Goal: Book appointment/travel/reservation

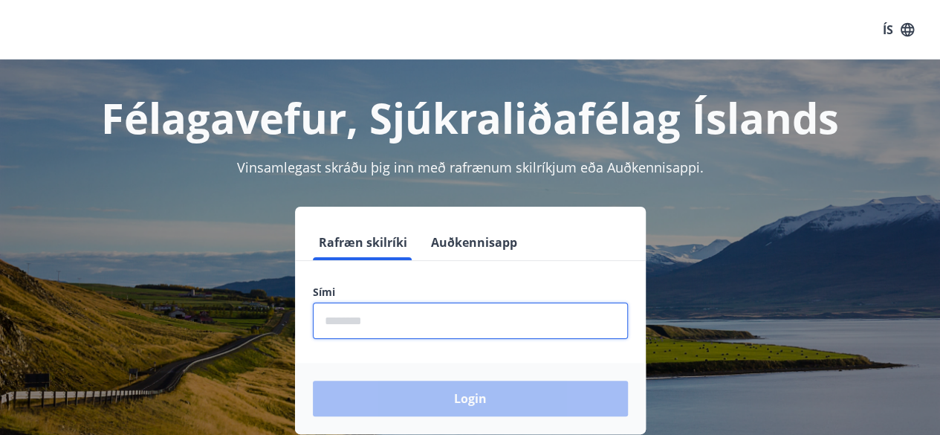
click at [423, 322] on input "phone" at bounding box center [470, 320] width 315 height 36
type input "********"
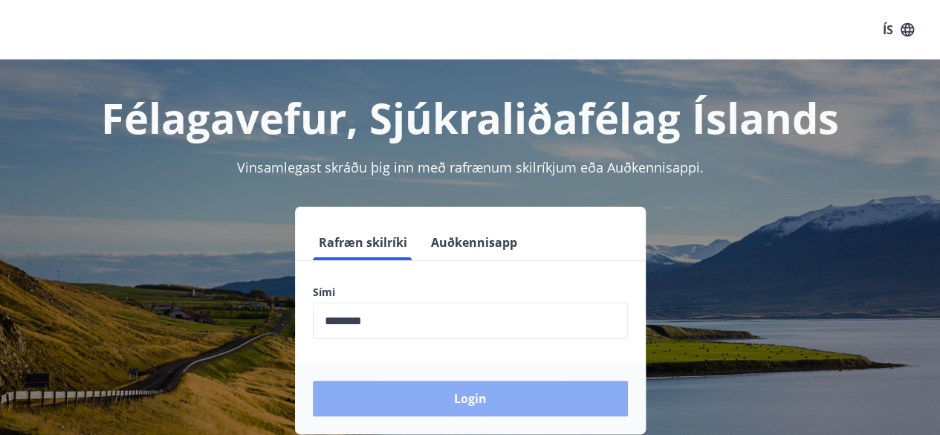
click at [461, 394] on button "Login" at bounding box center [470, 398] width 315 height 36
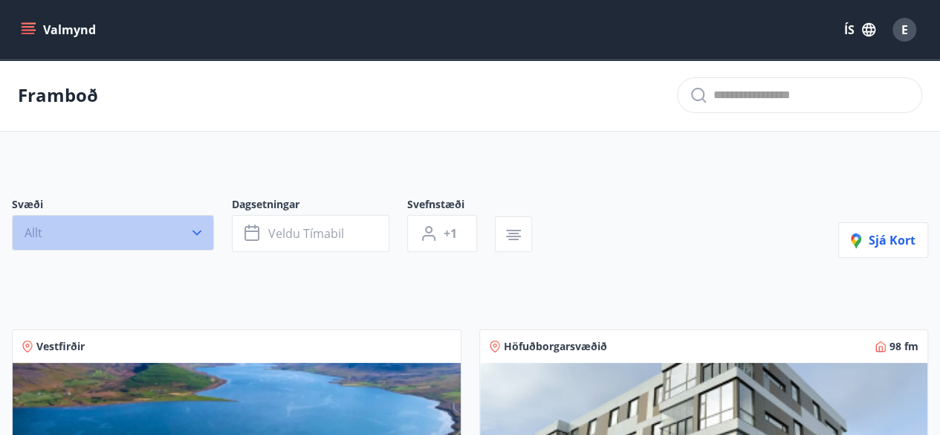
click at [205, 230] on button "Allt" at bounding box center [113, 233] width 202 height 36
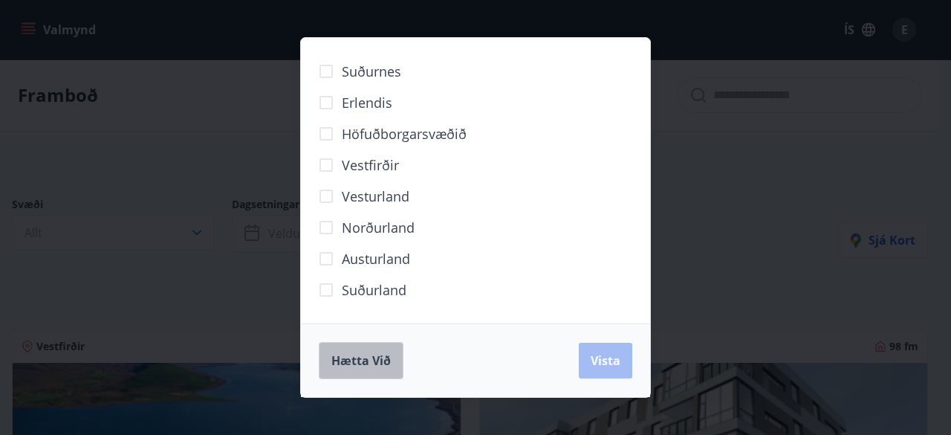
click at [354, 363] on span "Hætta við" at bounding box center [360, 360] width 59 height 16
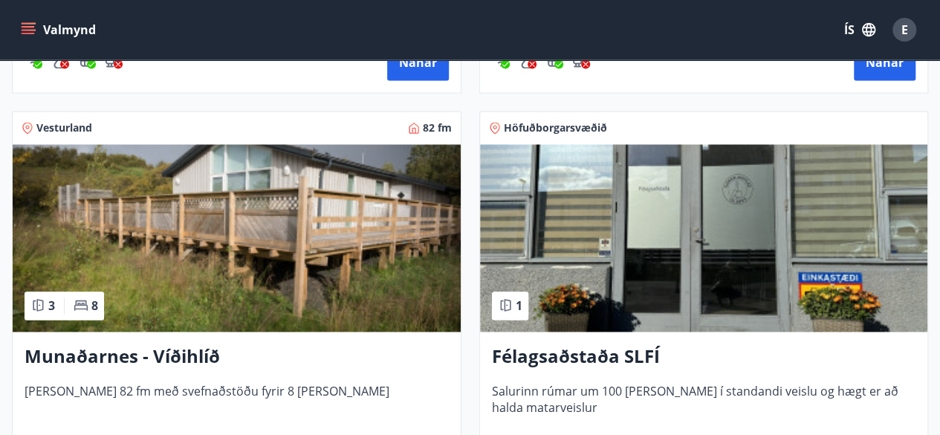
scroll to position [1043, 0]
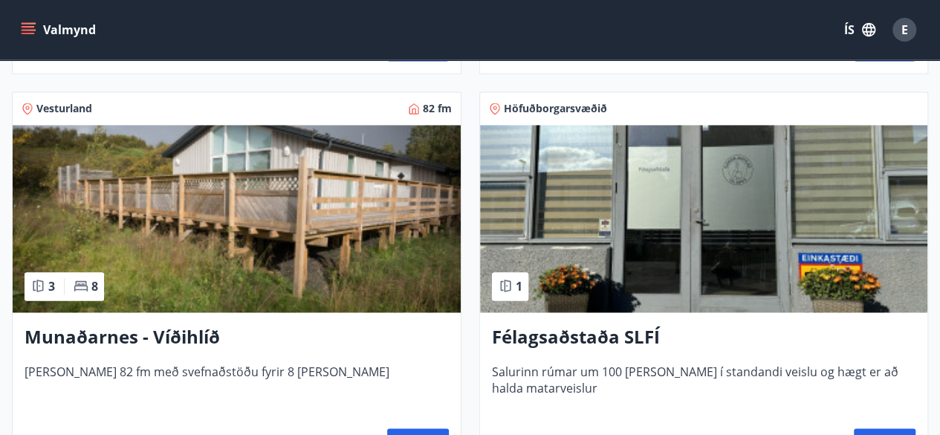
click at [179, 336] on h3 "Munaðarnes - Víðihlíð" at bounding box center [237, 337] width 424 height 27
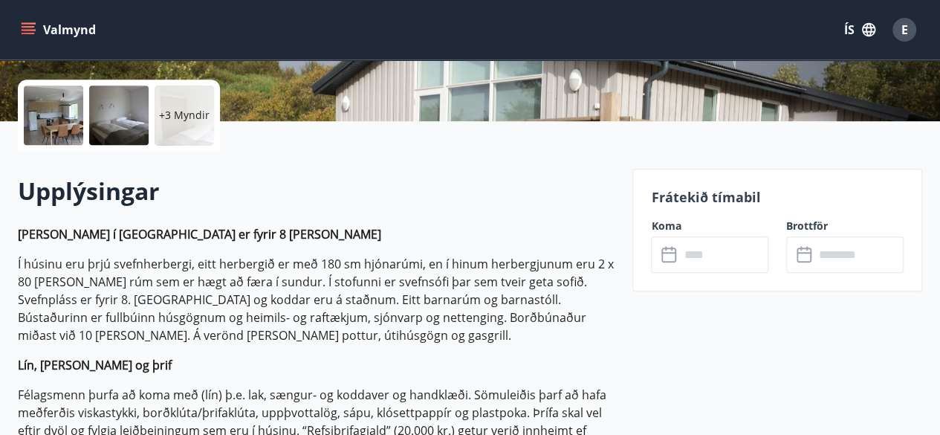
scroll to position [324, 0]
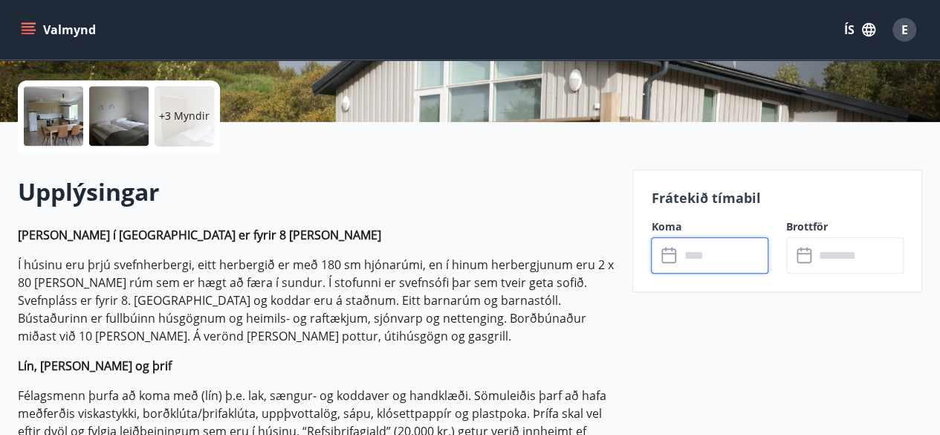
click at [694, 252] on input "text" at bounding box center [723, 255] width 89 height 36
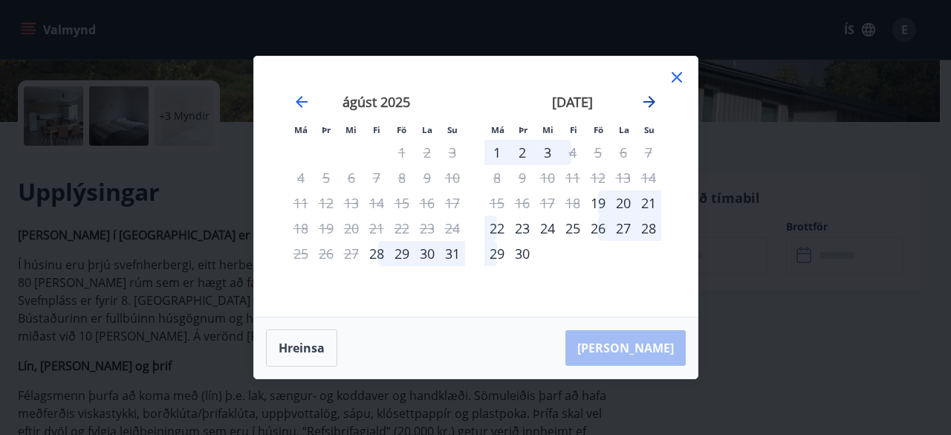
click at [648, 107] on icon "Move forward to switch to the next month." at bounding box center [649, 102] width 12 height 12
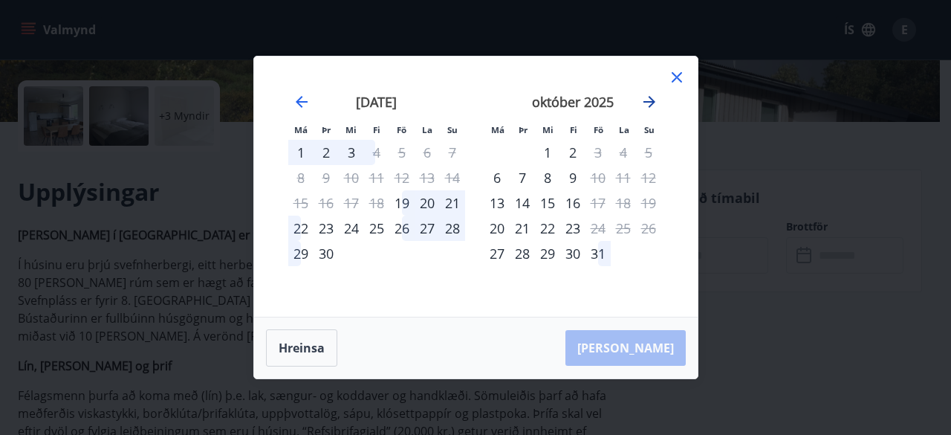
click at [650, 103] on icon "Move forward to switch to the next month." at bounding box center [649, 102] width 12 height 12
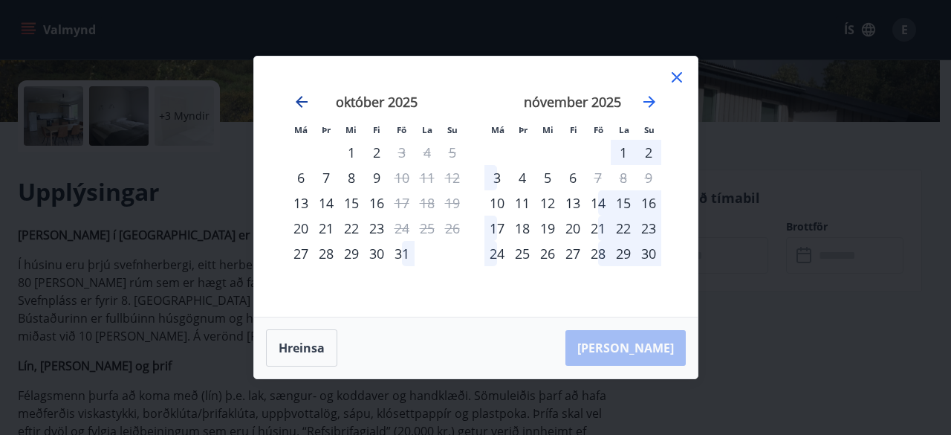
click at [296, 102] on icon "Move backward to switch to the previous month." at bounding box center [302, 102] width 12 height 12
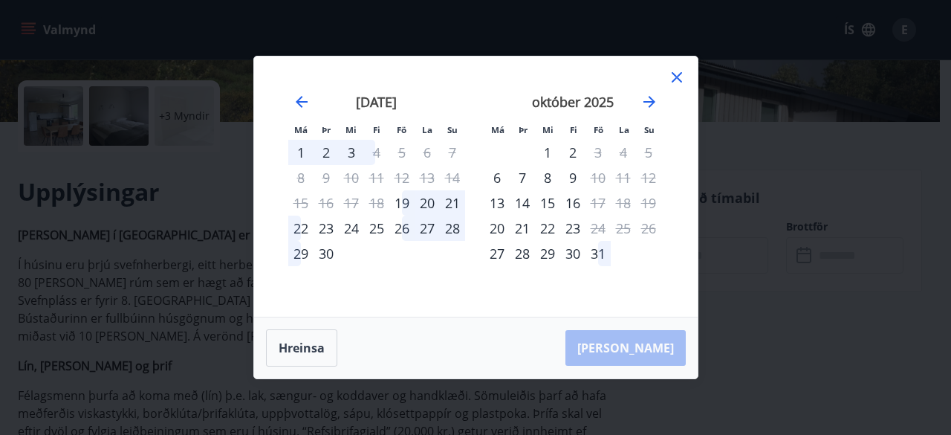
click at [572, 256] on div "30" at bounding box center [572, 253] width 25 height 25
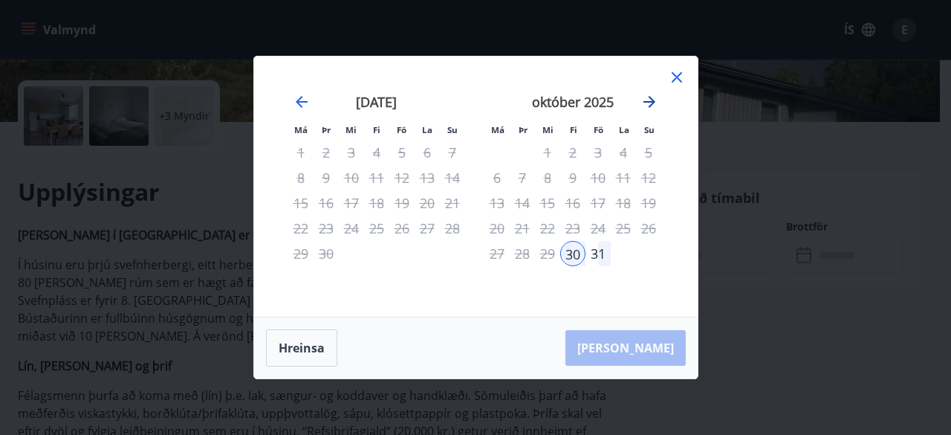
click at [645, 103] on icon "Move forward to switch to the next month." at bounding box center [649, 102] width 12 height 12
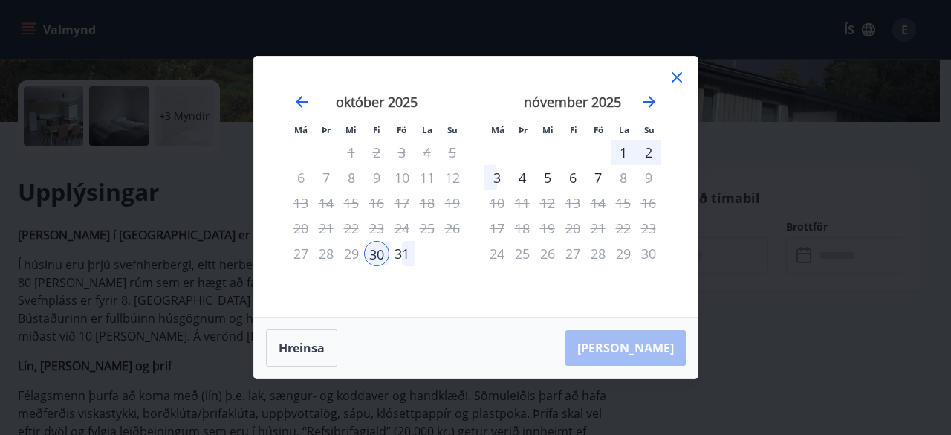
click at [647, 152] on div "2" at bounding box center [648, 152] width 25 height 25
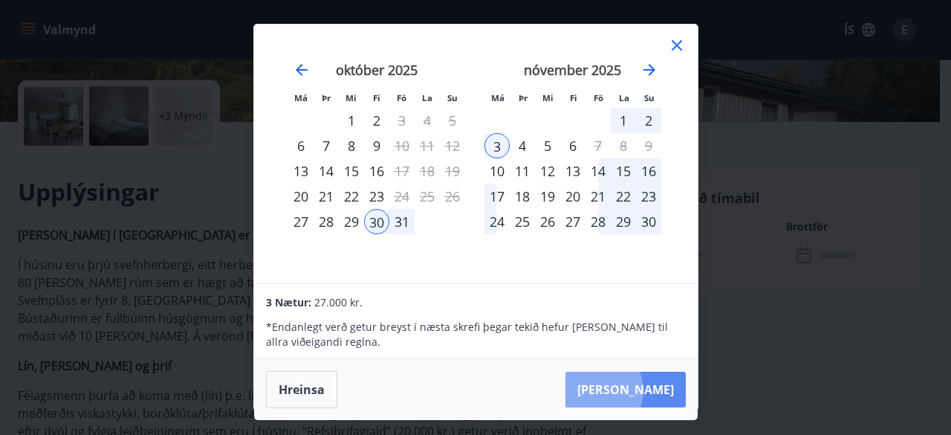
click at [645, 389] on button "Taka Frá" at bounding box center [625, 389] width 120 height 36
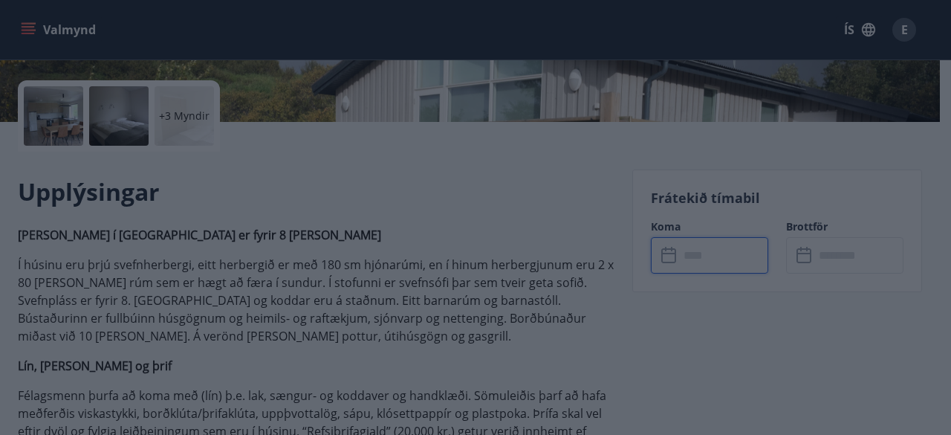
type input "******"
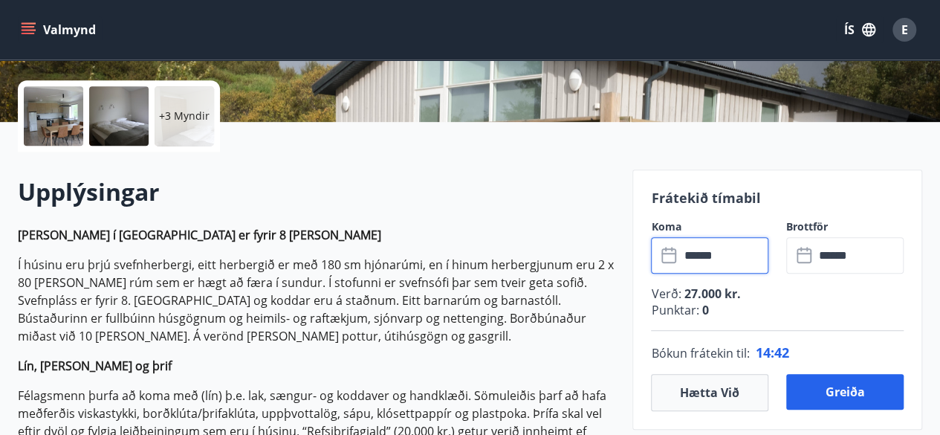
click at [738, 261] on input "******" at bounding box center [723, 255] width 89 height 36
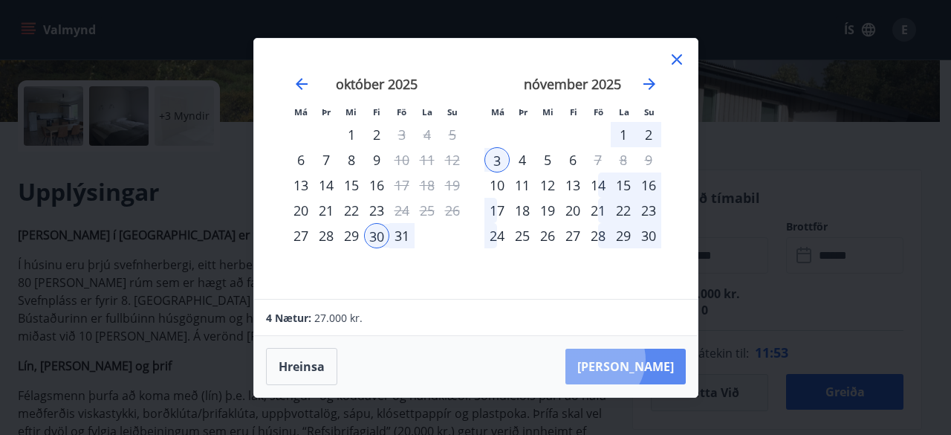
click at [642, 359] on button "Taka Frá" at bounding box center [625, 366] width 120 height 36
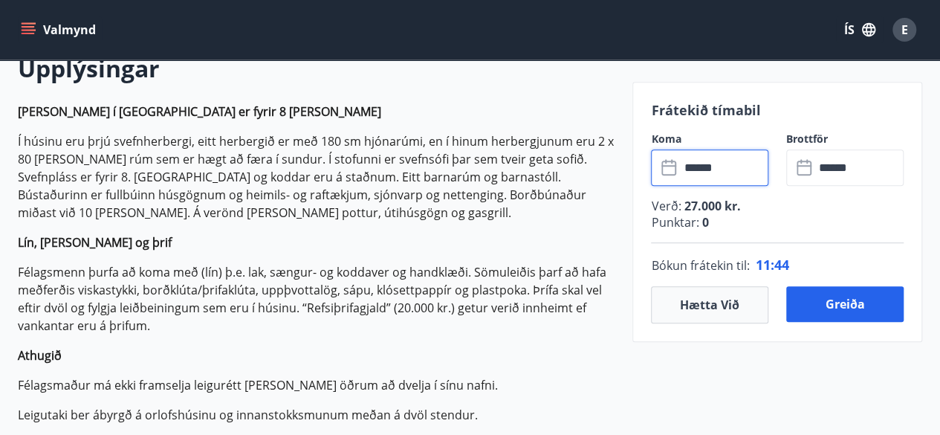
scroll to position [448, 0]
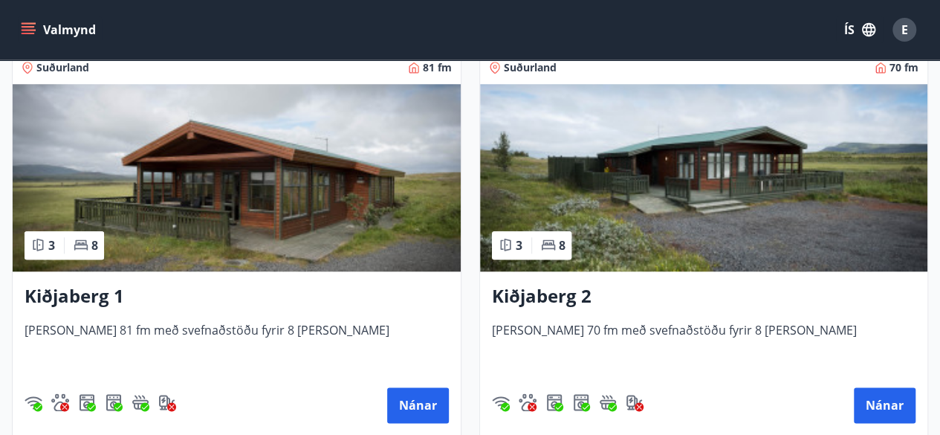
scroll to position [3515, 0]
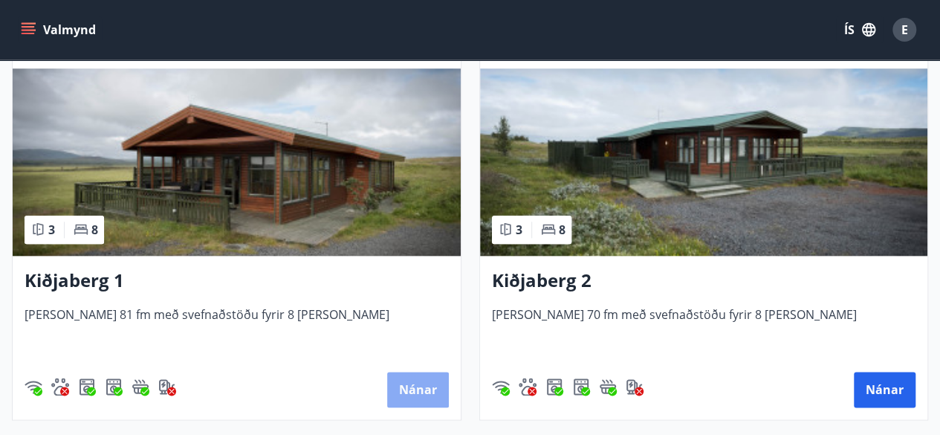
click at [404, 381] on button "Nánar" at bounding box center [418, 389] width 62 height 36
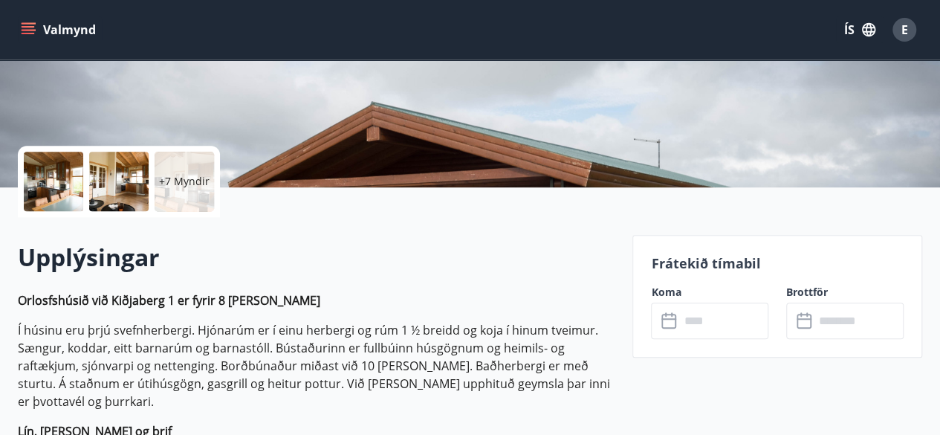
scroll to position [260, 0]
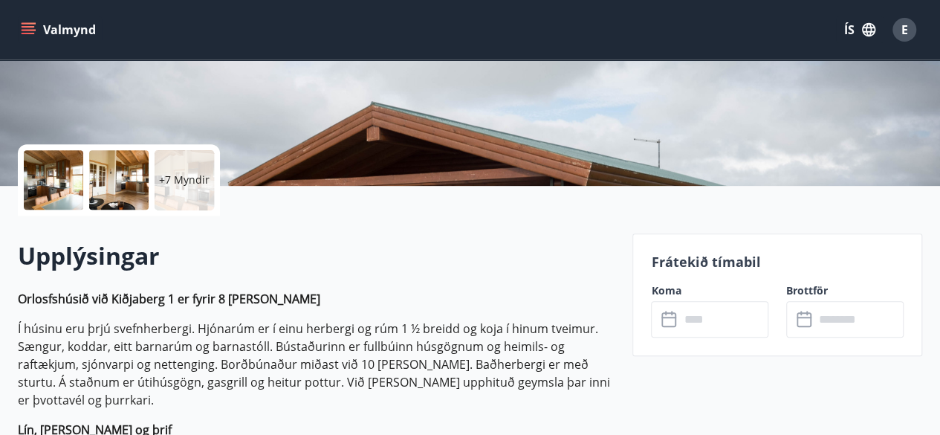
click at [701, 316] on input "text" at bounding box center [723, 319] width 89 height 36
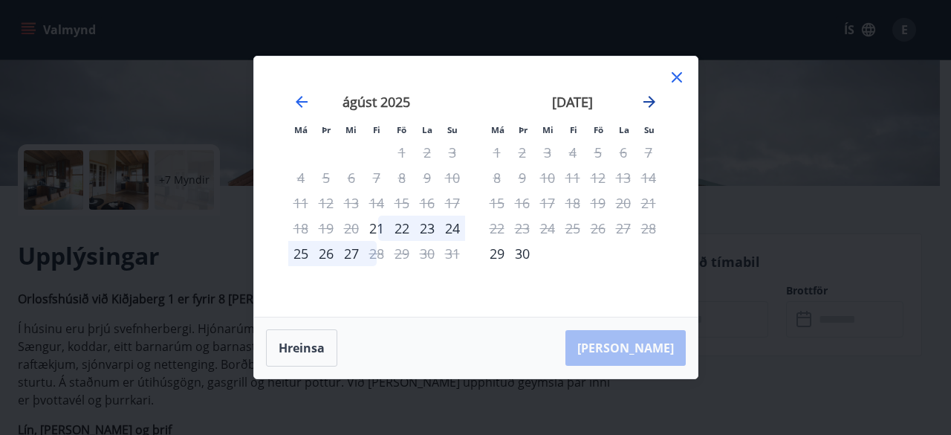
click at [652, 103] on icon "Move forward to switch to the next month." at bounding box center [649, 102] width 12 height 12
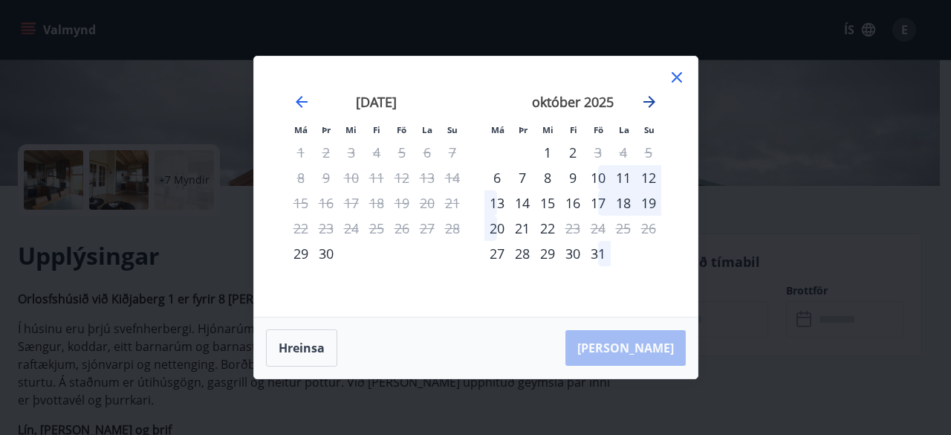
click at [676, 77] on icon at bounding box center [676, 78] width 2 height 2
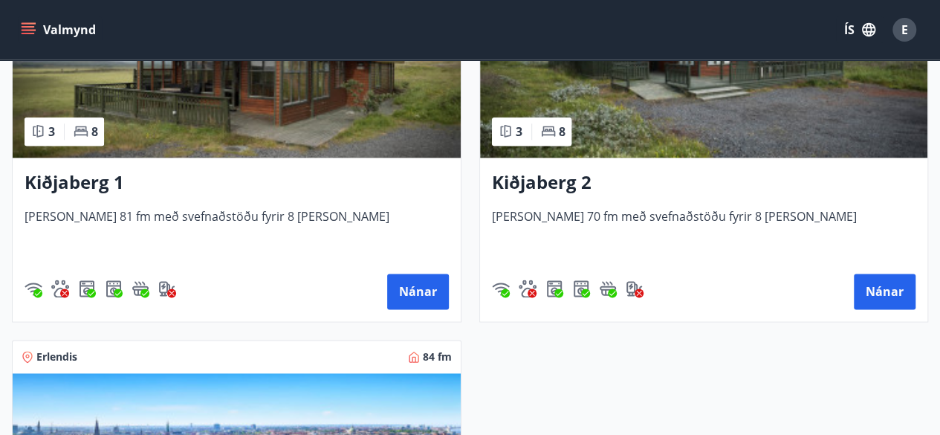
scroll to position [3614, 0]
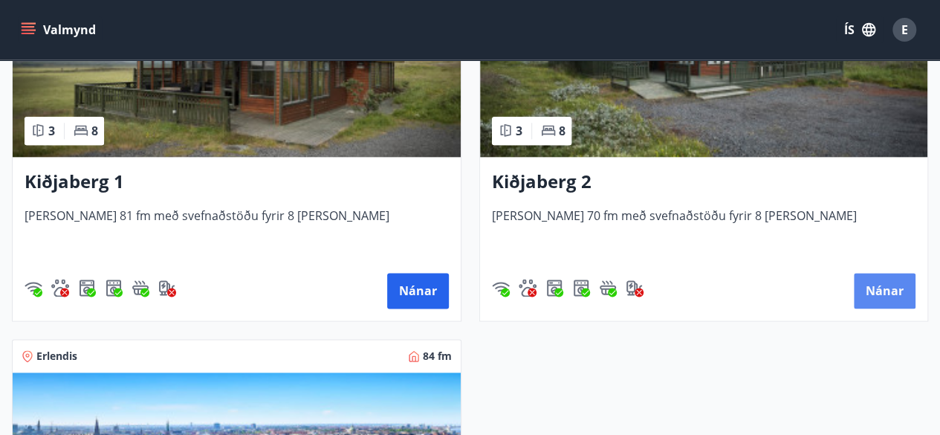
click at [882, 284] on button "Nánar" at bounding box center [885, 291] width 62 height 36
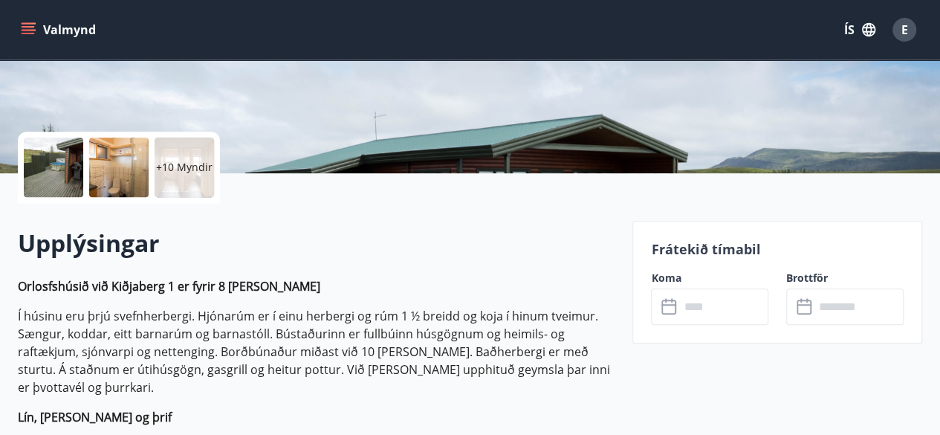
scroll to position [273, 0]
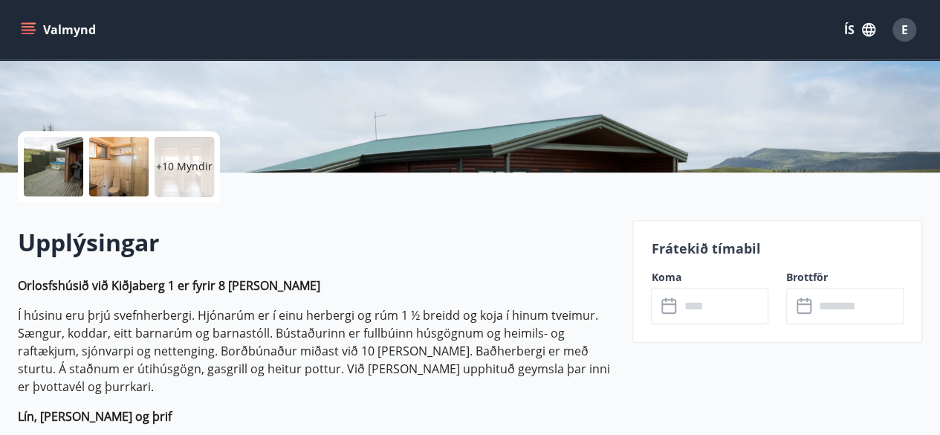
click at [698, 314] on input "text" at bounding box center [723, 305] width 89 height 36
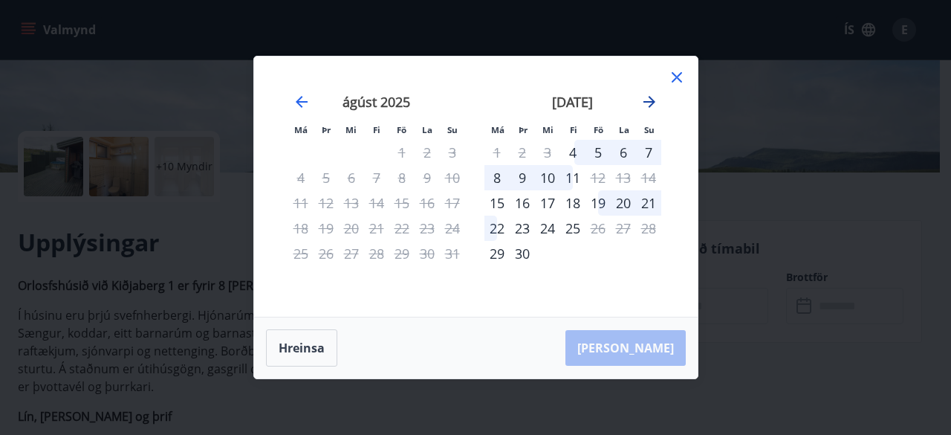
click at [649, 103] on icon "Move forward to switch to the next month." at bounding box center [649, 102] width 12 height 12
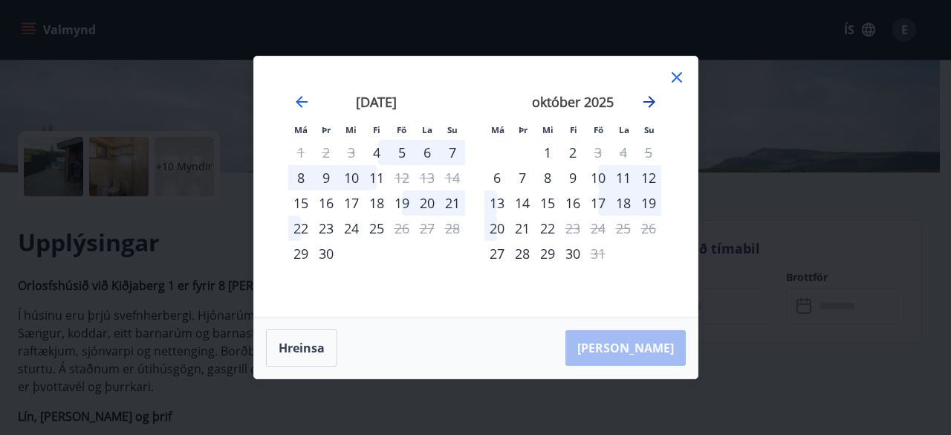
click at [649, 103] on icon "Move forward to switch to the next month." at bounding box center [649, 102] width 12 height 12
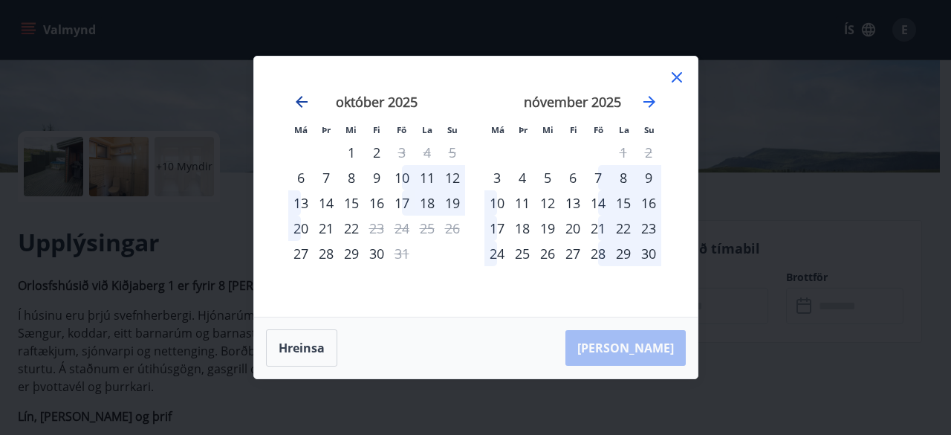
click at [304, 108] on icon "Move backward to switch to the previous month." at bounding box center [302, 102] width 18 height 18
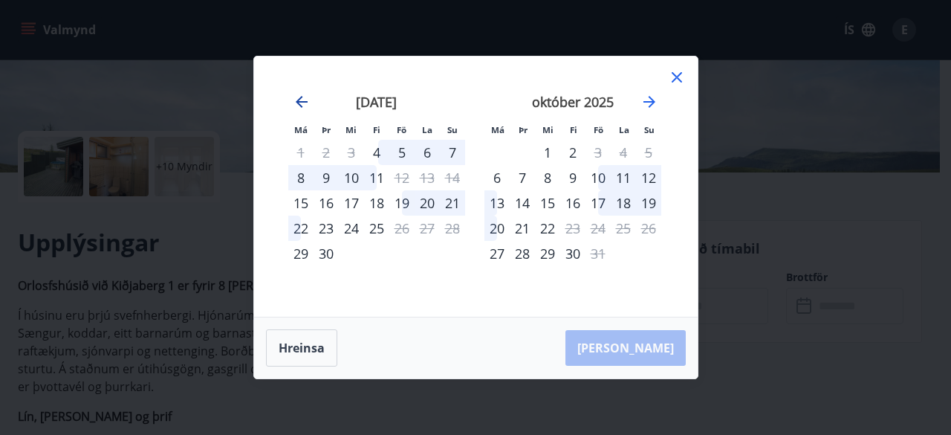
click at [677, 77] on icon at bounding box center [676, 78] width 2 height 2
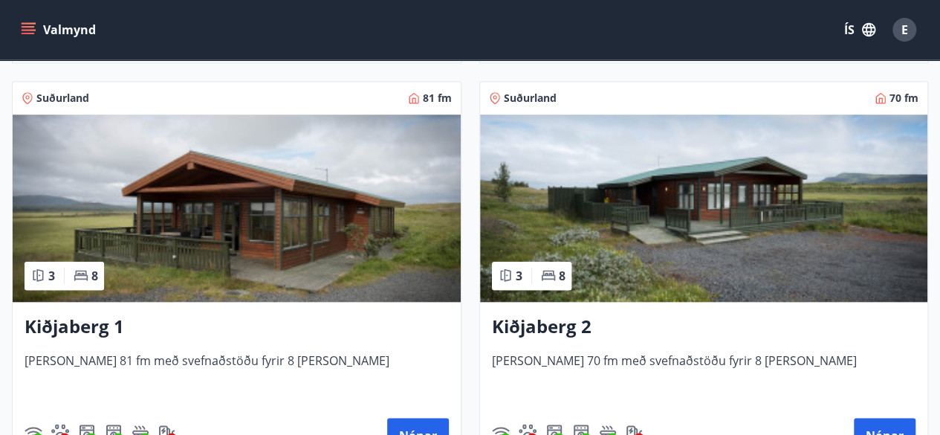
scroll to position [3472, 0]
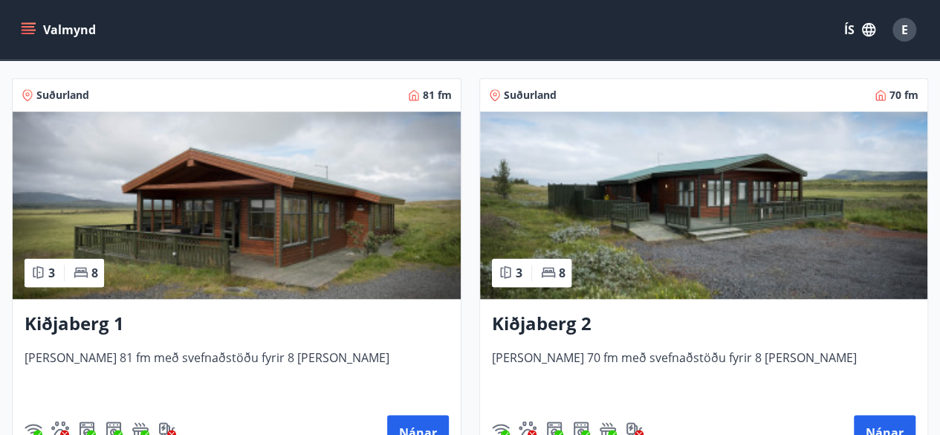
click at [86, 326] on h3 "Kiðjaberg 1" at bounding box center [237, 324] width 424 height 27
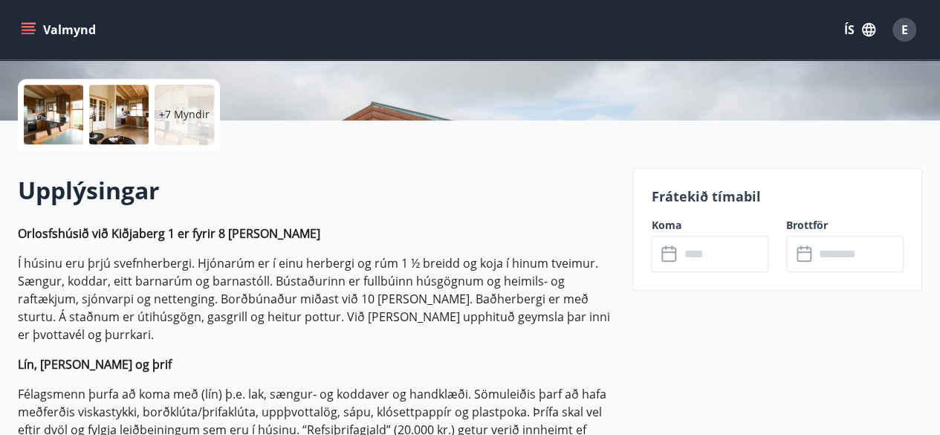
scroll to position [325, 0]
click at [682, 251] on input "text" at bounding box center [723, 253] width 89 height 36
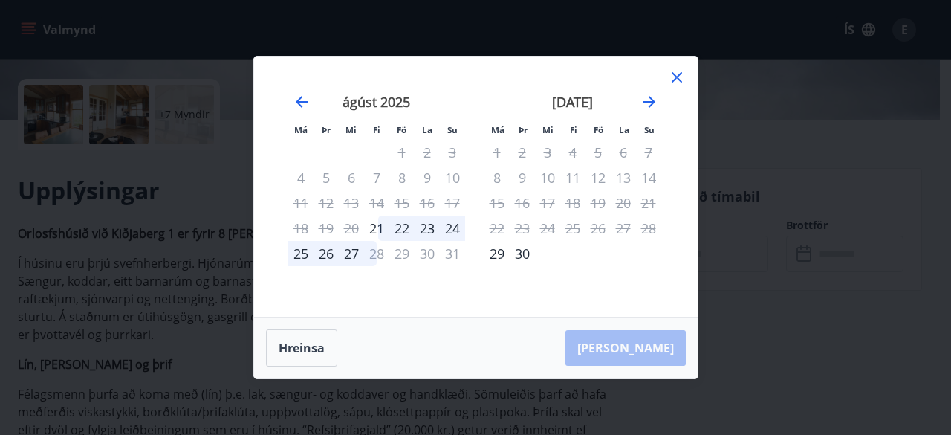
click at [645, 102] on icon "Move forward to switch to the next month." at bounding box center [649, 102] width 12 height 12
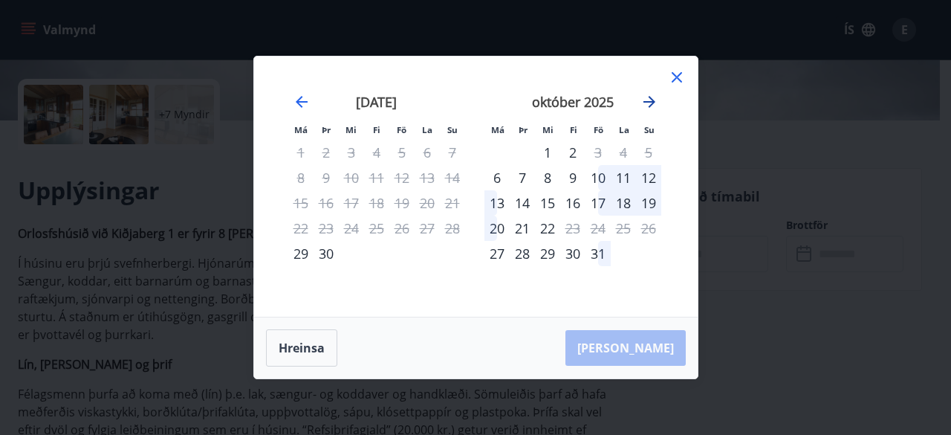
click at [676, 77] on icon at bounding box center [676, 78] width 2 height 2
